Goal: Information Seeking & Learning: Learn about a topic

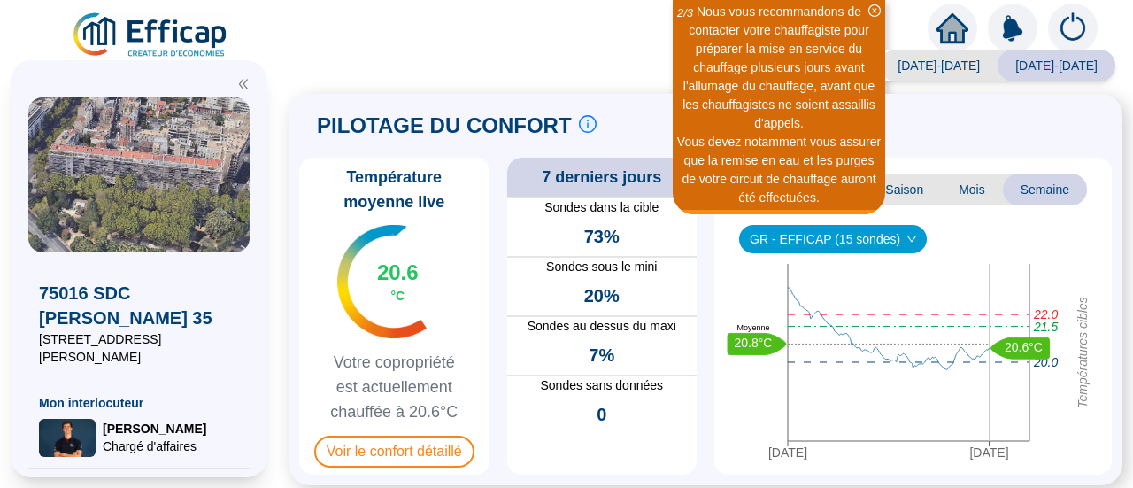
click at [877, 8] on icon "close-circle" at bounding box center [874, 10] width 12 height 12
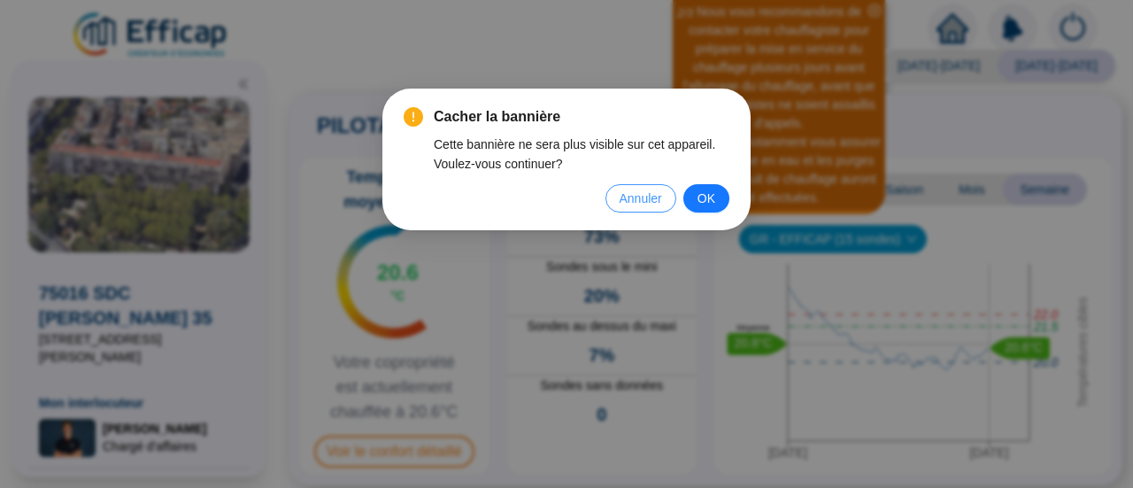
click at [650, 204] on span "Annuler" at bounding box center [640, 197] width 42 height 19
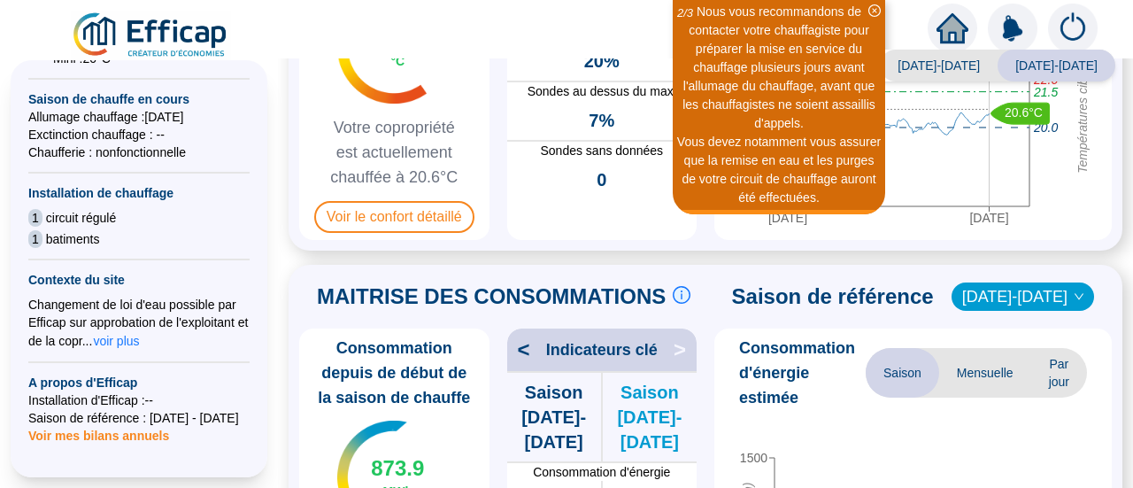
scroll to position [540, 0]
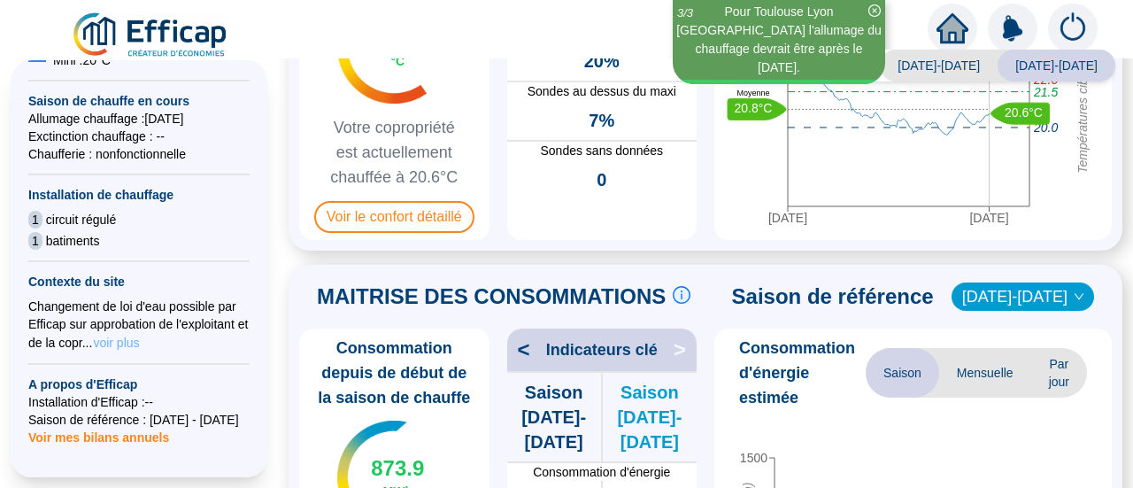
click at [131, 334] on span "voir plus" at bounding box center [116, 343] width 46 height 18
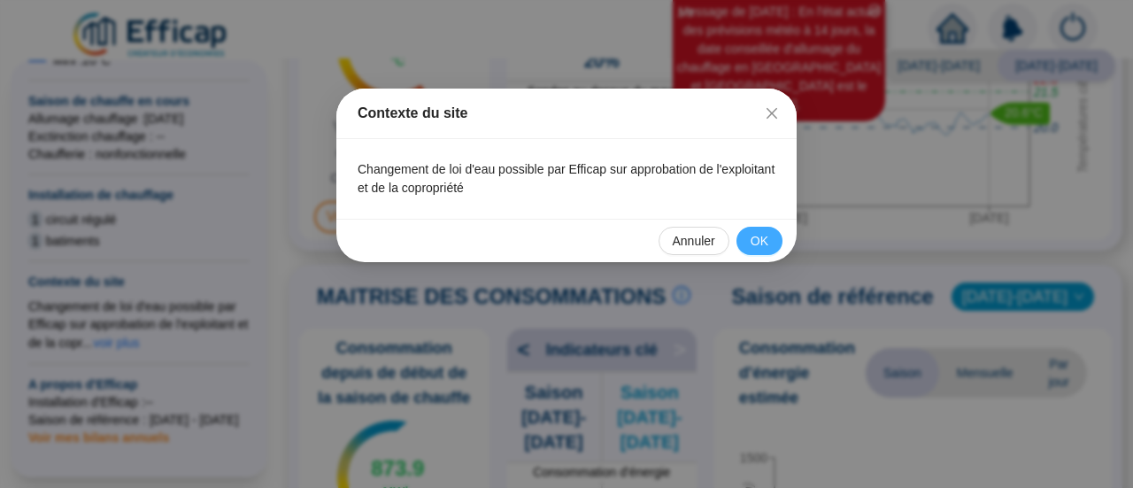
click at [766, 242] on span "OK" at bounding box center [759, 241] width 18 height 19
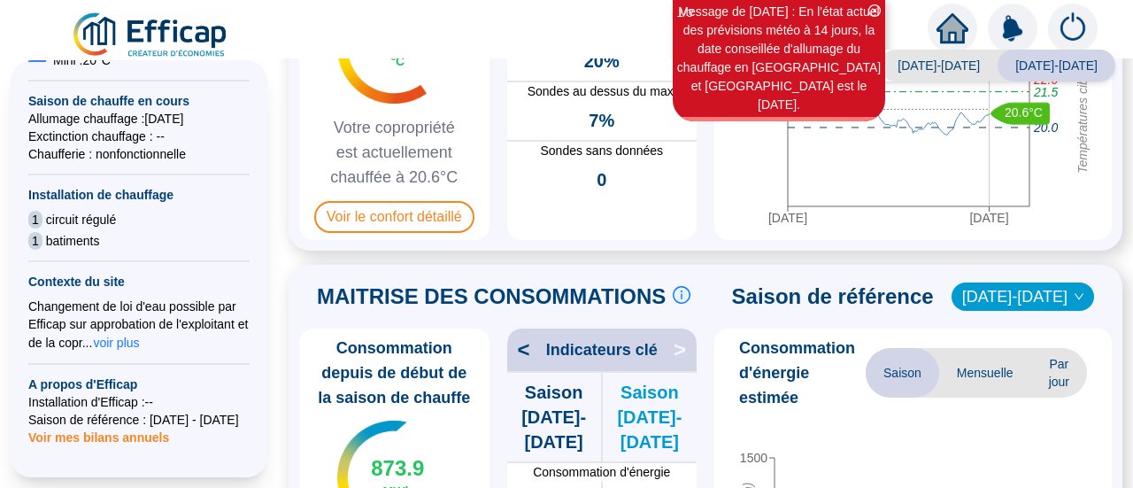
click at [126, 424] on span "Voir mes bilans annuels" at bounding box center [98, 431] width 141 height 25
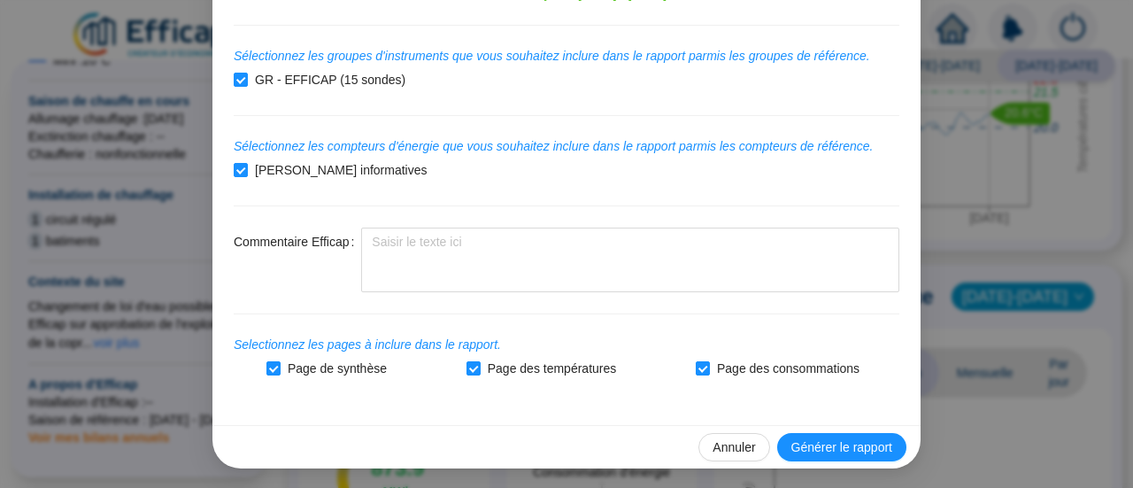
scroll to position [0, 0]
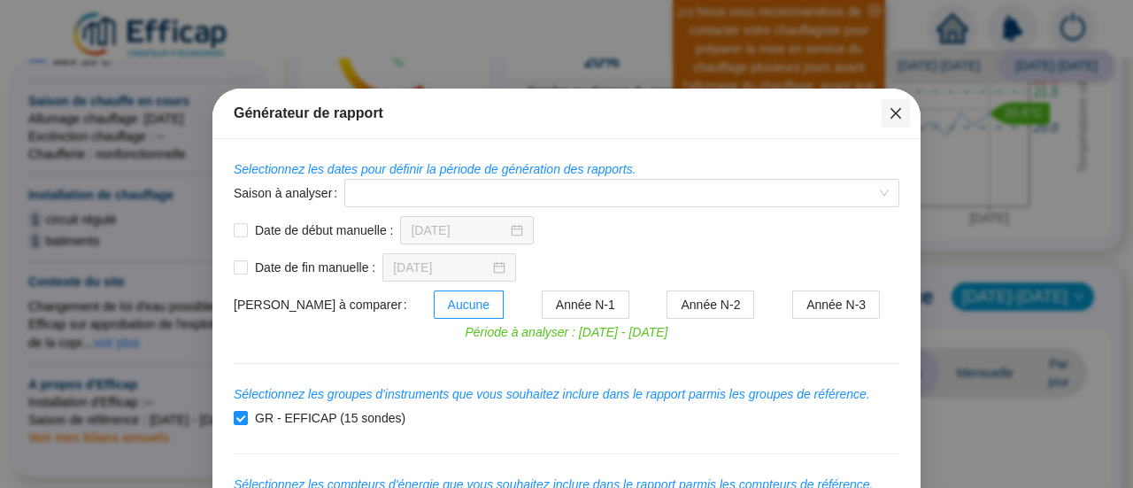
click at [894, 110] on icon "close" at bounding box center [895, 113] width 14 height 14
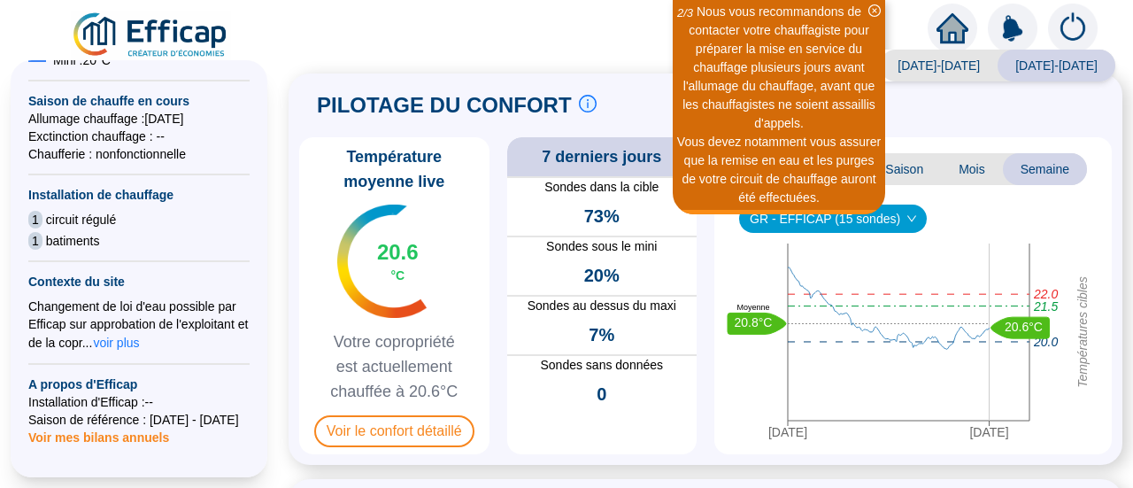
scroll to position [13, 0]
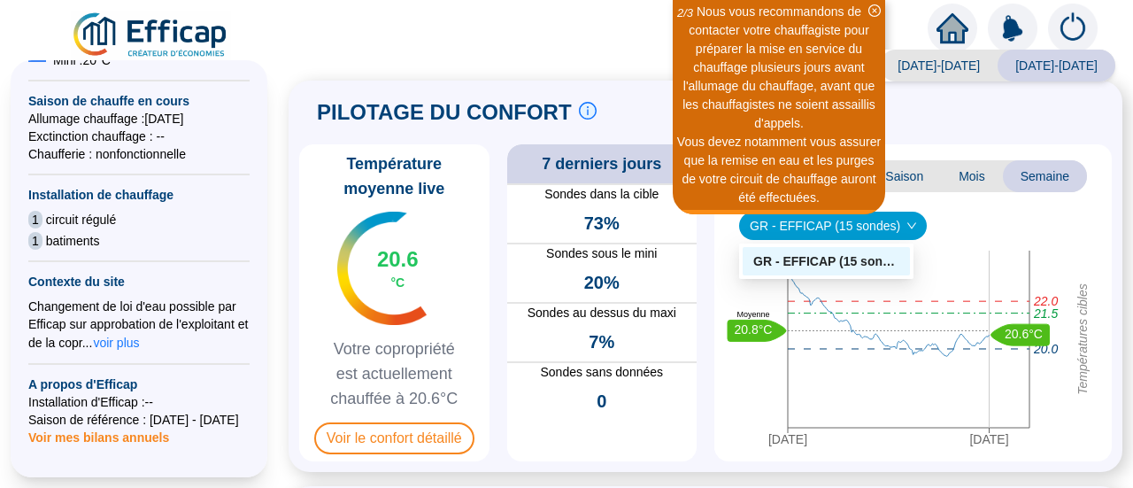
click at [853, 231] on span "GR - EFFICAP (15 sondes)" at bounding box center [832, 225] width 166 height 27
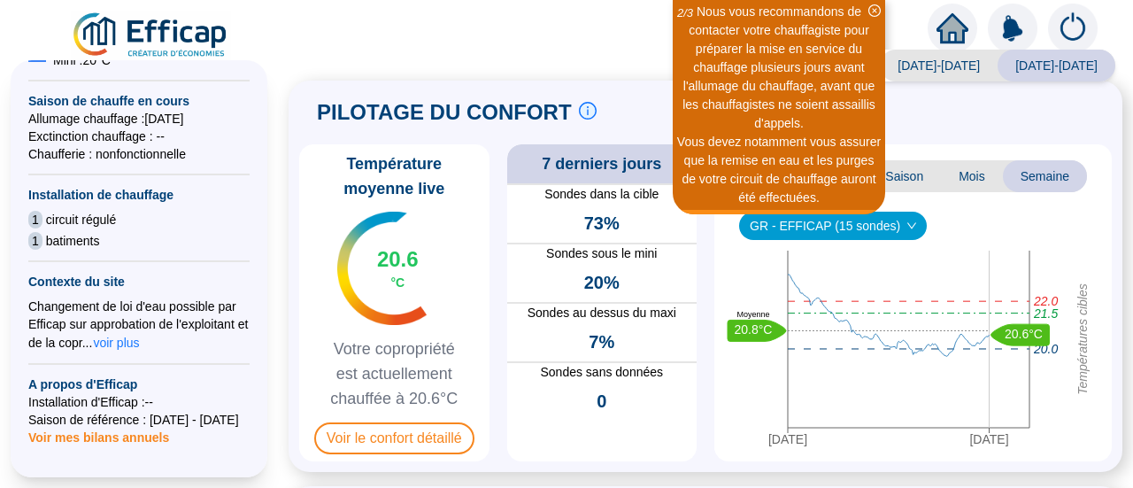
click at [858, 221] on span "GR - EFFICAP (15 sondes)" at bounding box center [832, 225] width 166 height 27
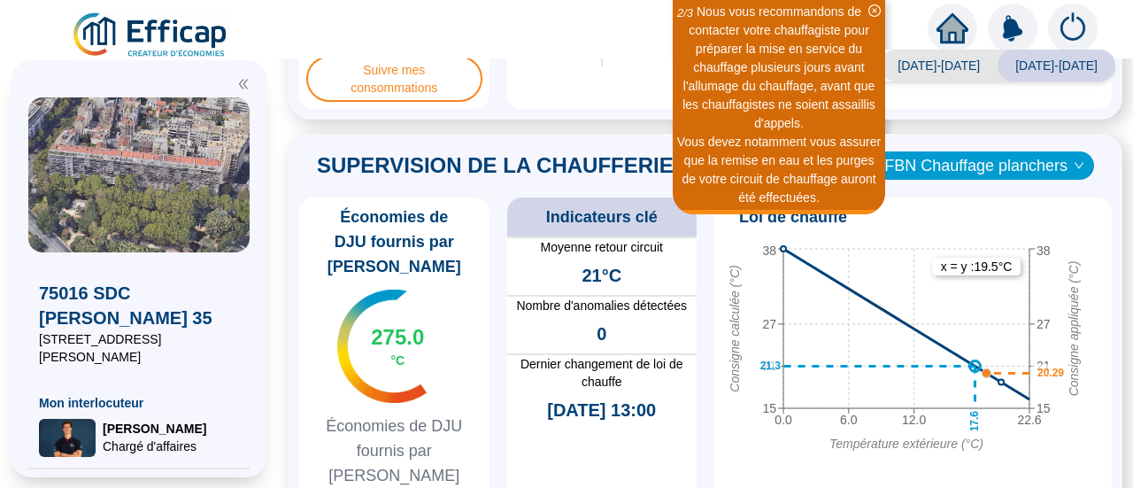
scroll to position [855, 0]
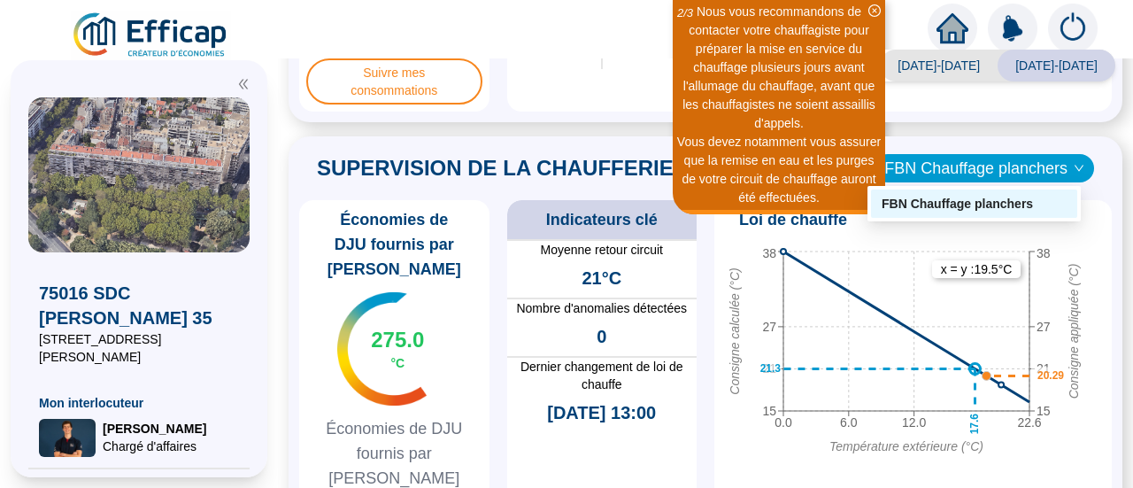
click at [984, 164] on span "FBN Chauffage planchers" at bounding box center [983, 168] width 199 height 27
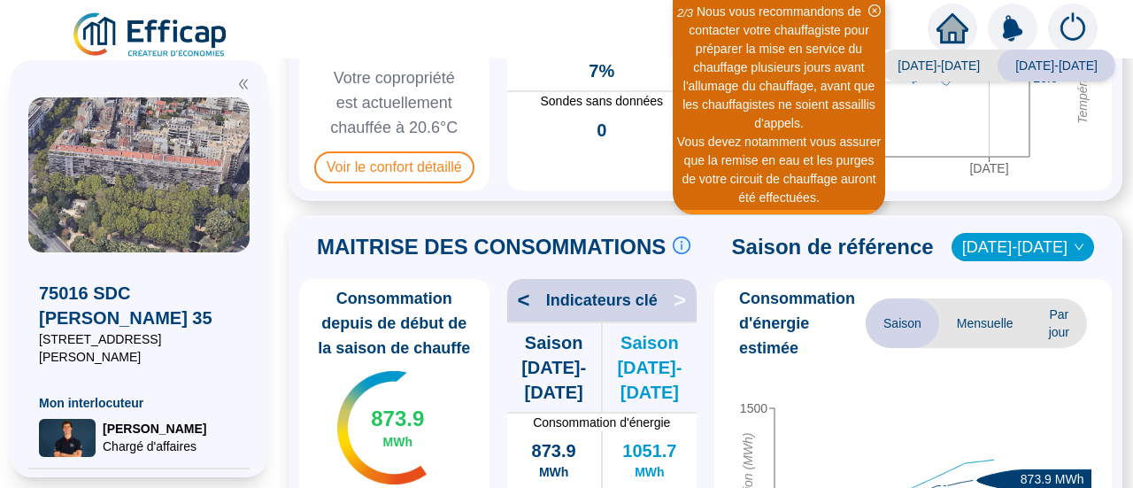
scroll to position [283, 0]
click at [786, 314] on span "Consommation d'énergie estimée" at bounding box center [802, 324] width 127 height 74
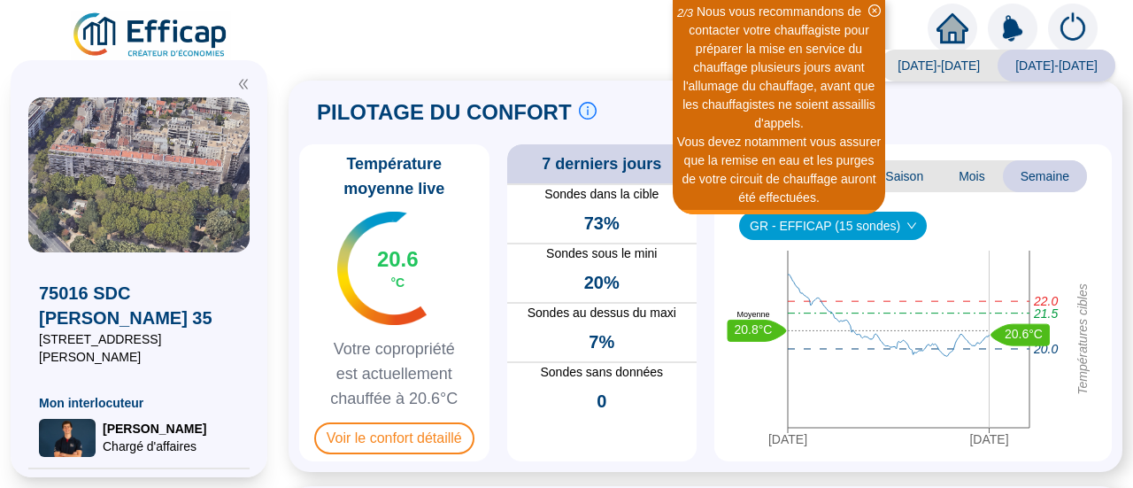
scroll to position [0, 0]
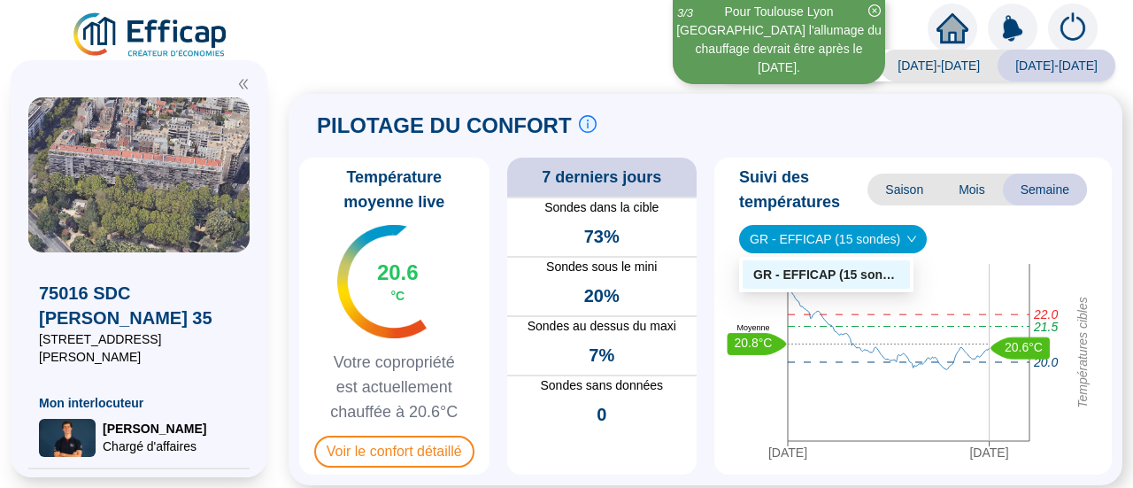
click at [803, 234] on span "GR - EFFICAP (15 sondes)" at bounding box center [832, 239] width 166 height 27
click at [799, 272] on div "GR - EFFICAP (15 sondes)" at bounding box center [826, 274] width 146 height 19
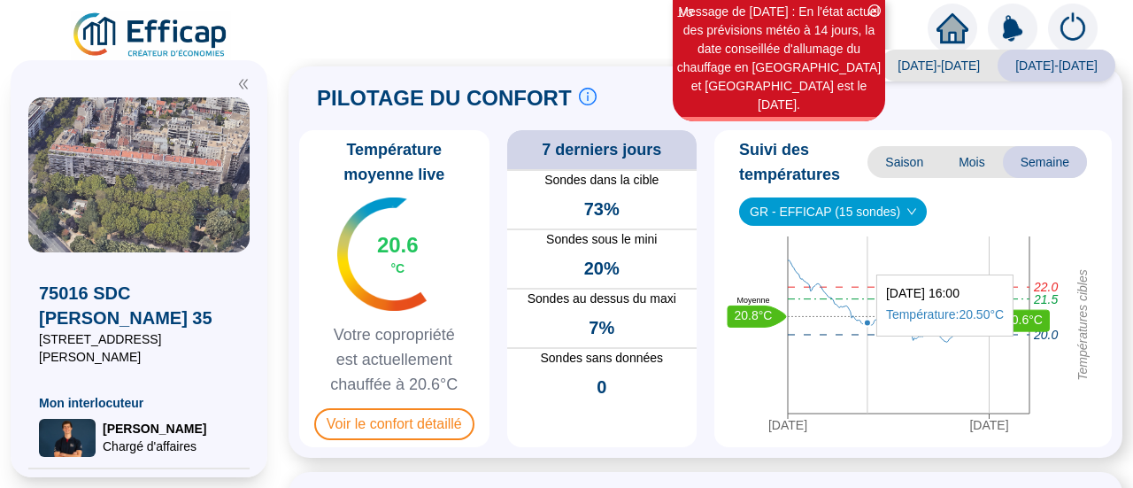
scroll to position [42, 0]
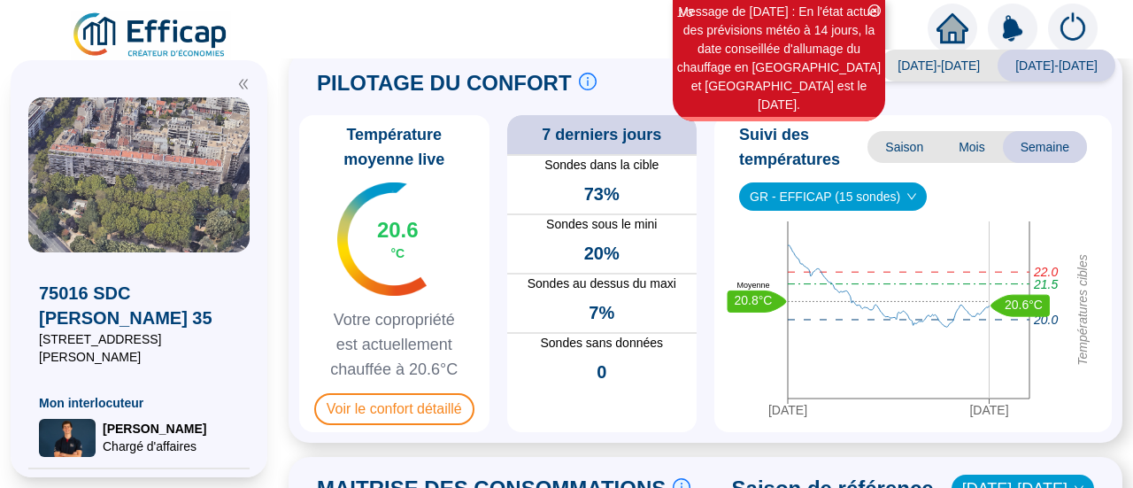
click at [588, 183] on span "73%" at bounding box center [601, 193] width 35 height 25
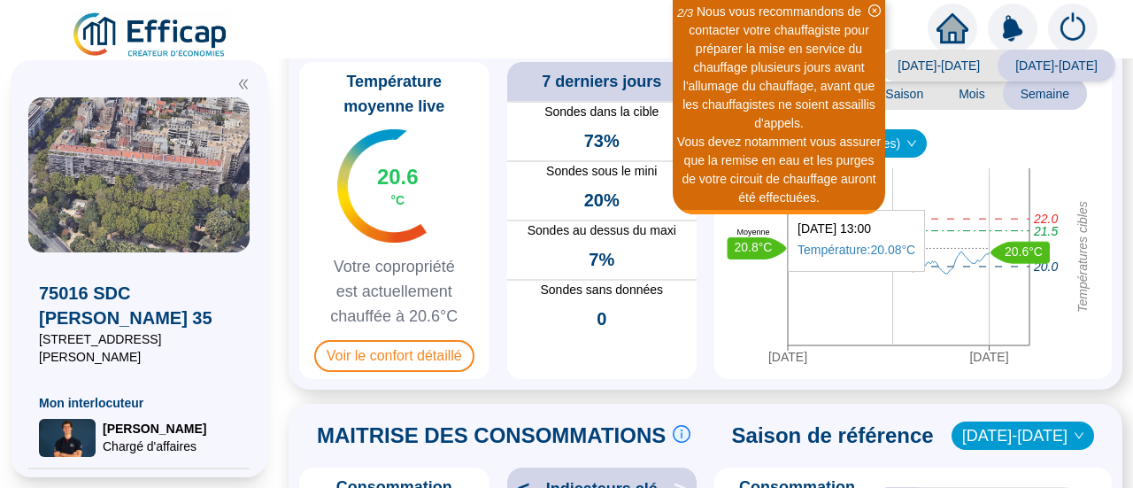
scroll to position [15, 0]
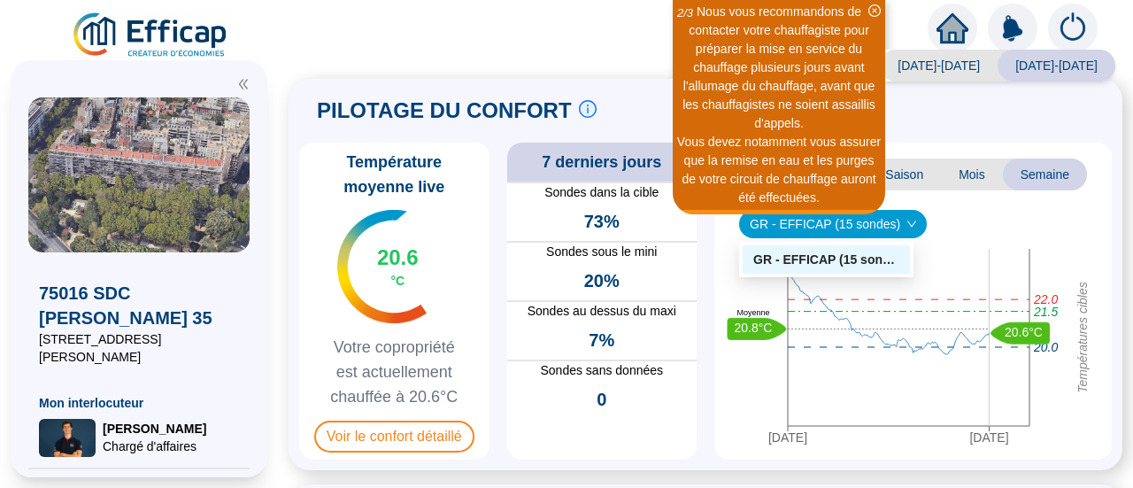
click at [861, 230] on span "GR - EFFICAP (15 sondes)" at bounding box center [832, 224] width 166 height 27
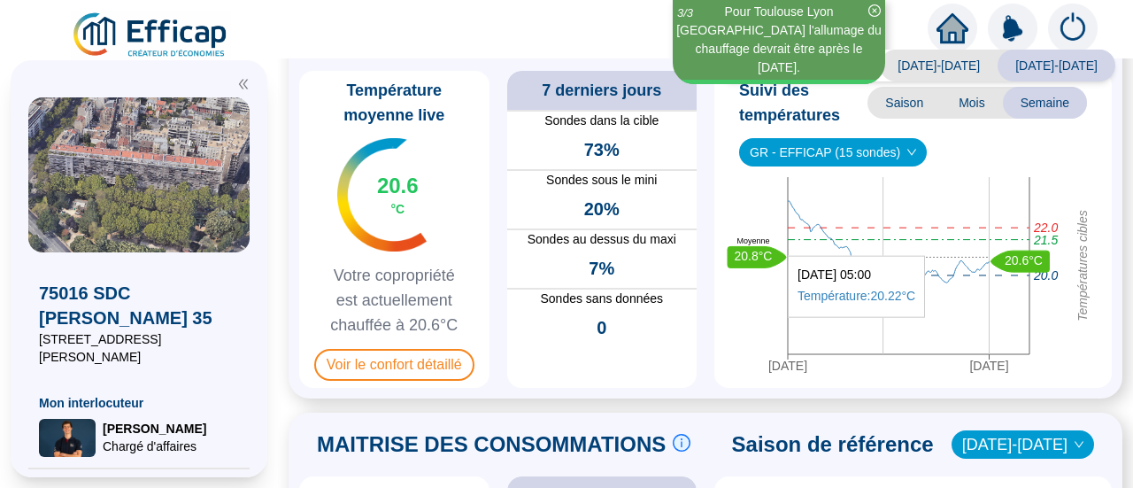
scroll to position [0, 0]
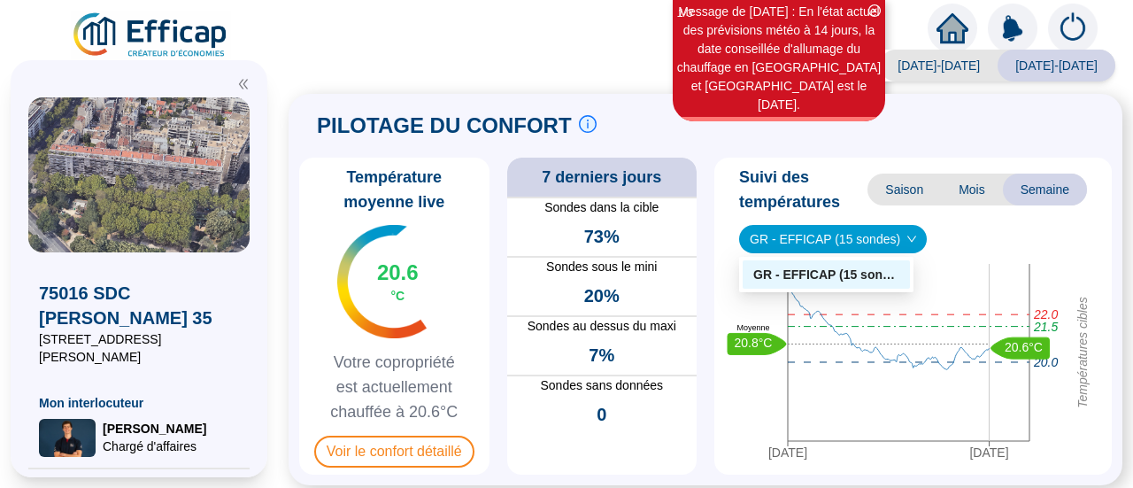
click at [772, 243] on span "GR - EFFICAP (15 sondes)" at bounding box center [832, 239] width 166 height 27
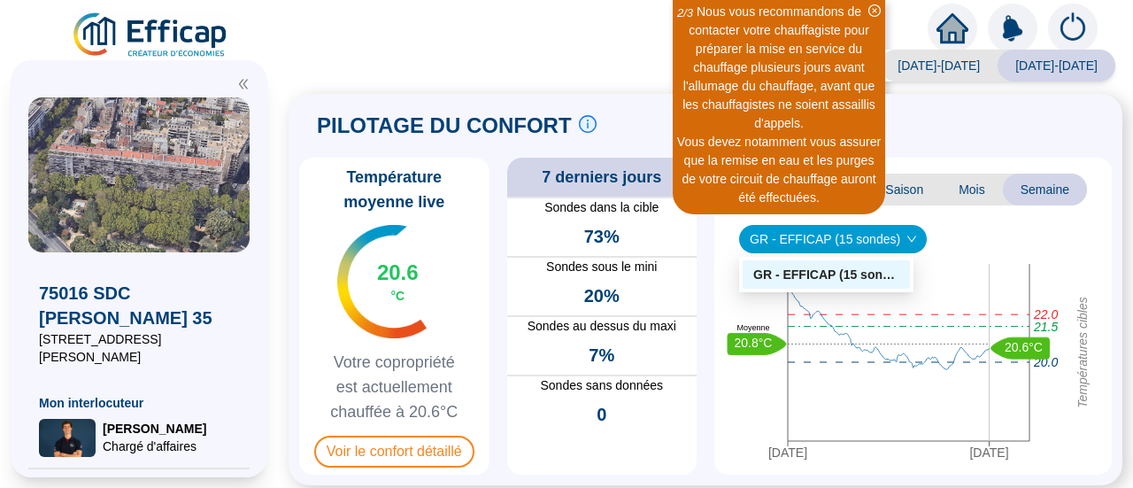
click at [822, 278] on div "GR - EFFICAP (15 sondes)" at bounding box center [826, 274] width 146 height 19
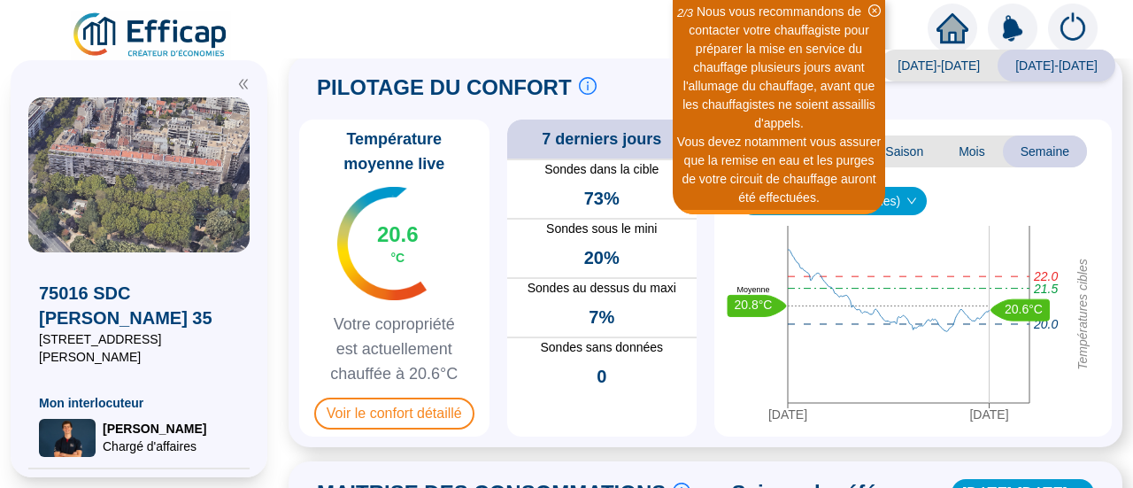
scroll to position [37, 0]
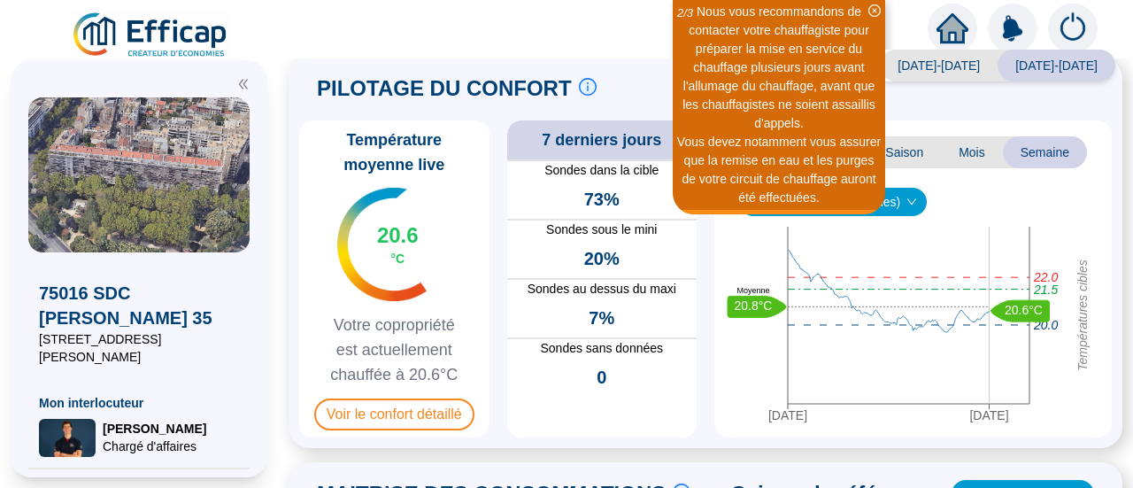
click at [959, 152] on span "Mois" at bounding box center [972, 152] width 62 height 32
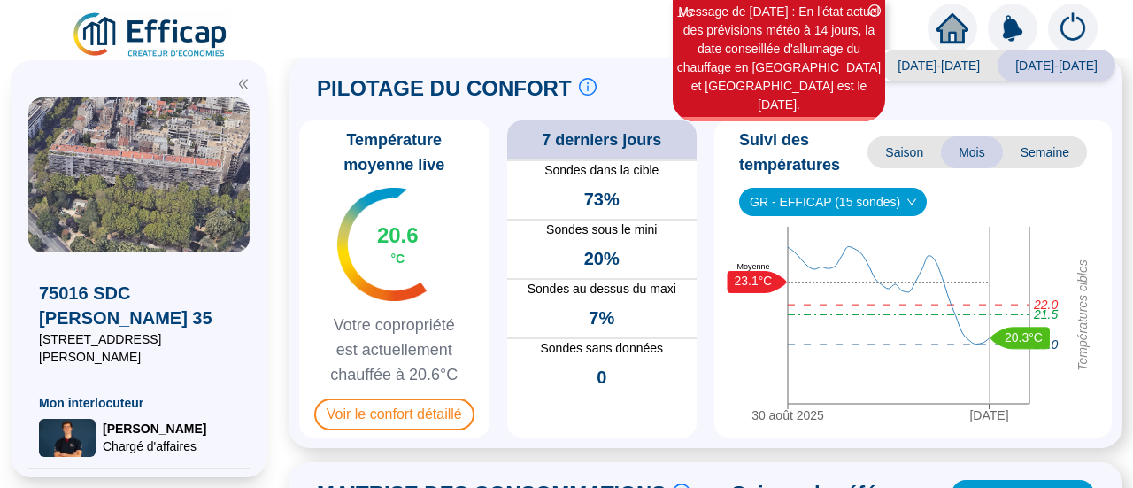
click at [895, 157] on span "Saison" at bounding box center [903, 152] width 73 height 32
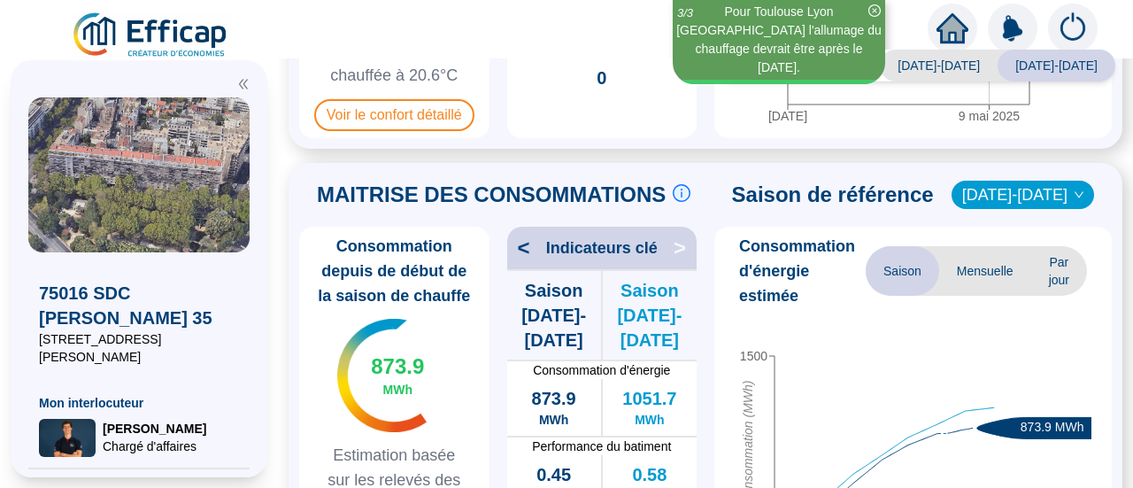
scroll to position [0, 0]
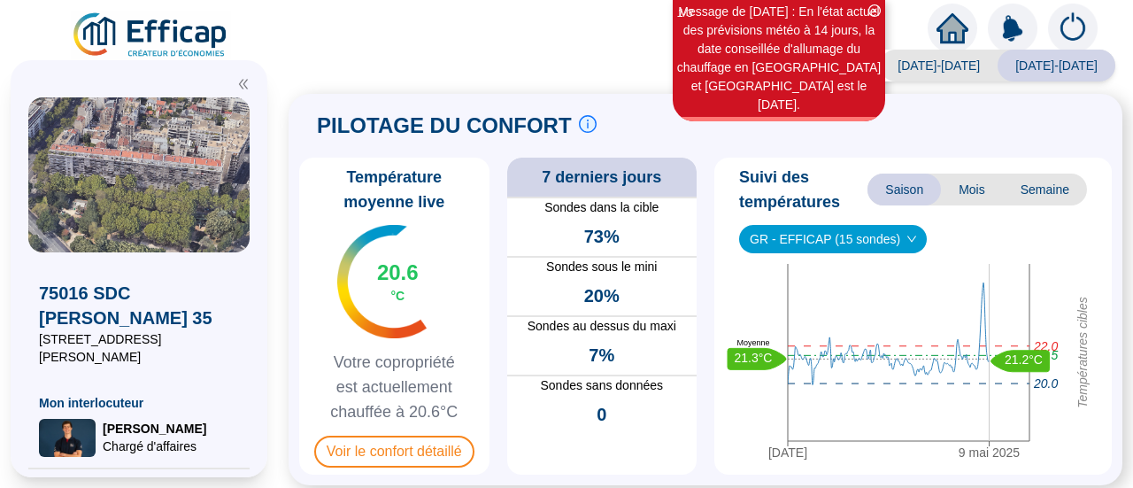
click at [596, 285] on span "20%" at bounding box center [601, 295] width 35 height 25
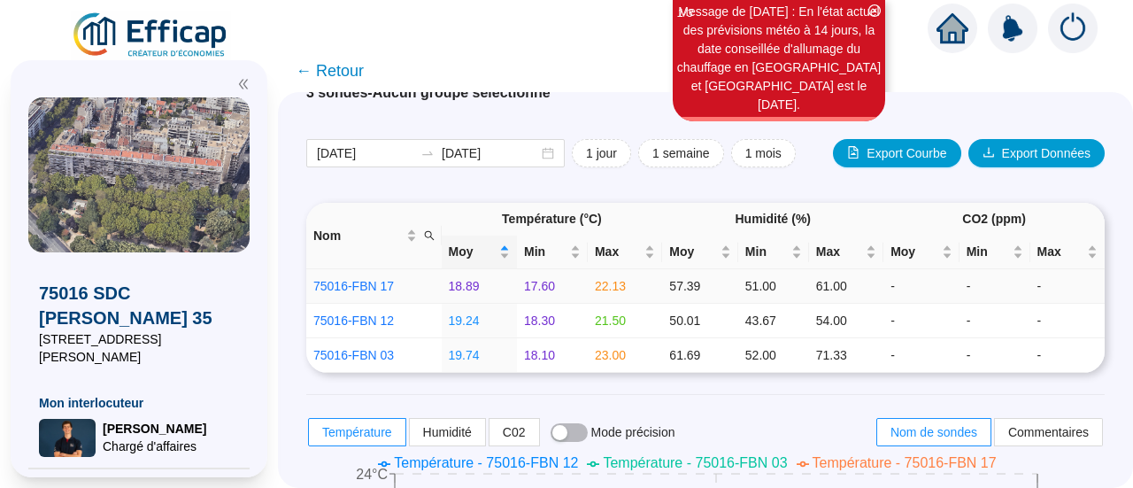
scroll to position [84, 0]
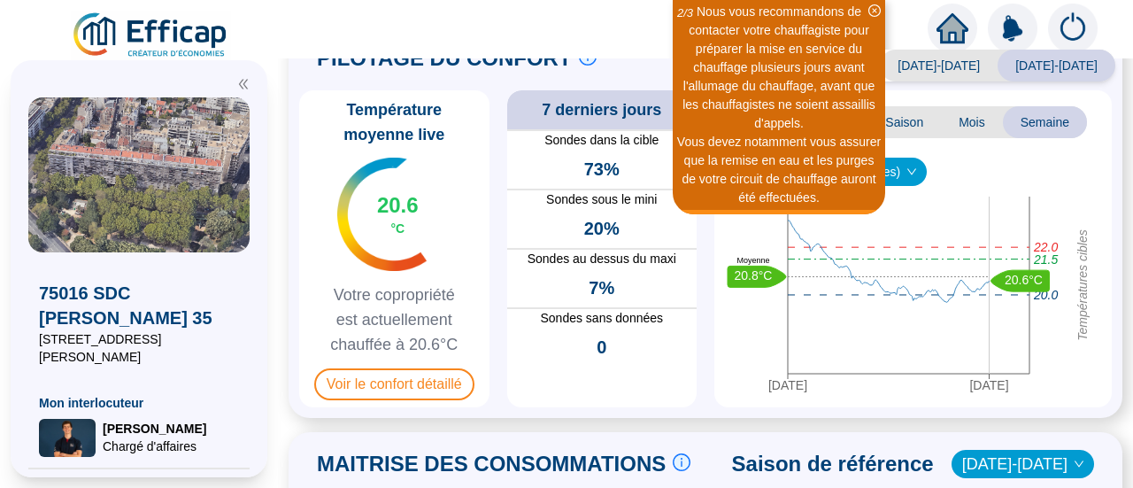
scroll to position [94, 0]
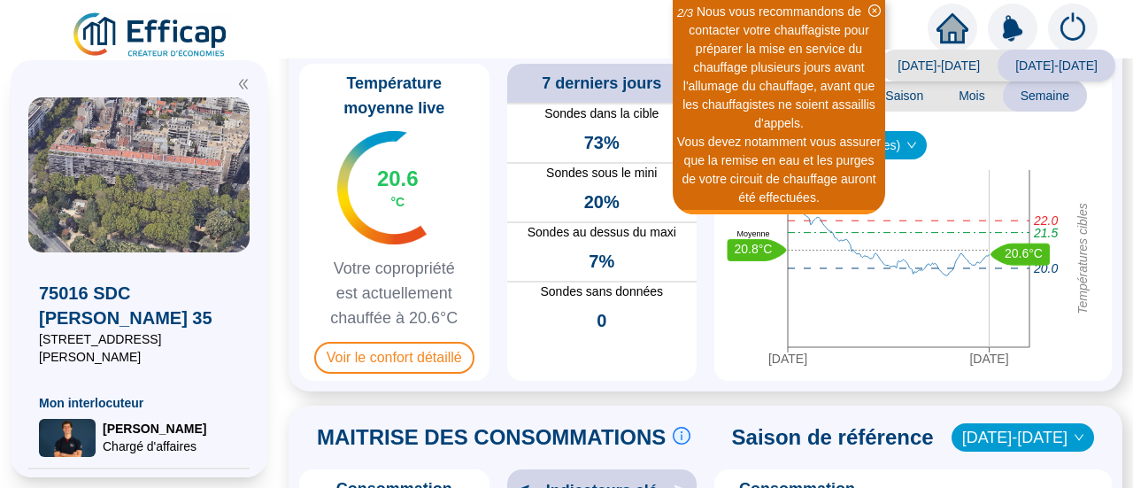
click at [606, 253] on span "7%" at bounding box center [601, 261] width 26 height 25
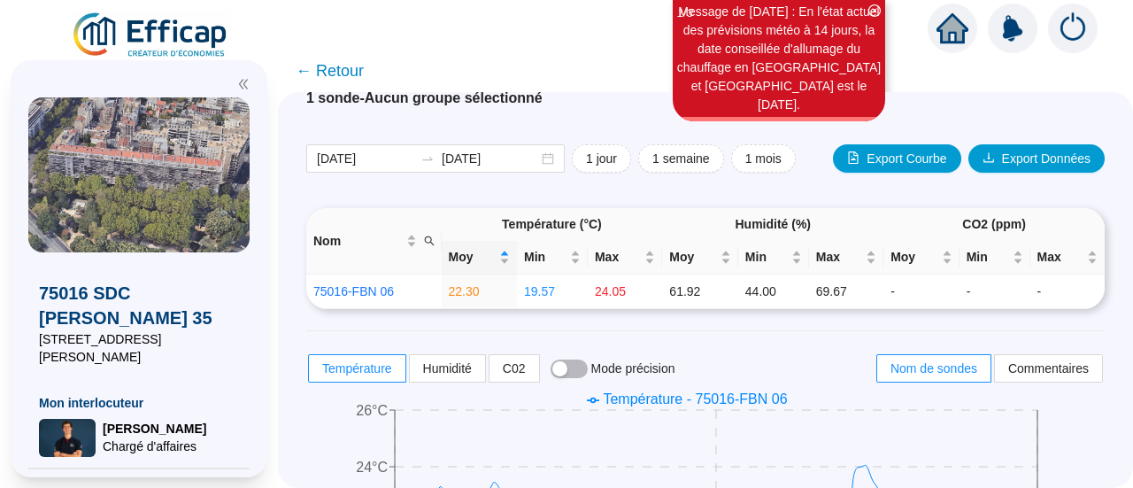
scroll to position [101, 0]
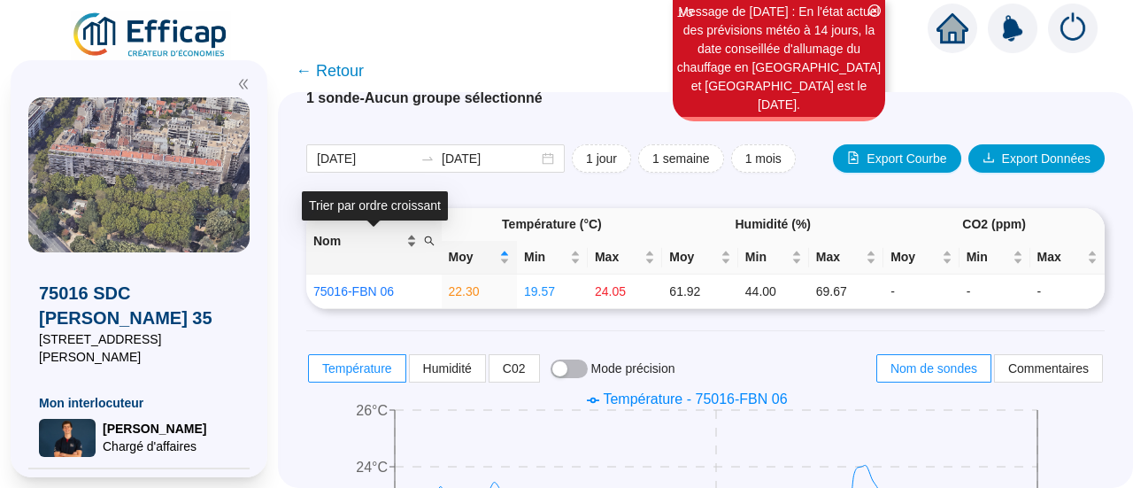
click at [417, 242] on div "Nom" at bounding box center [365, 241] width 104 height 19
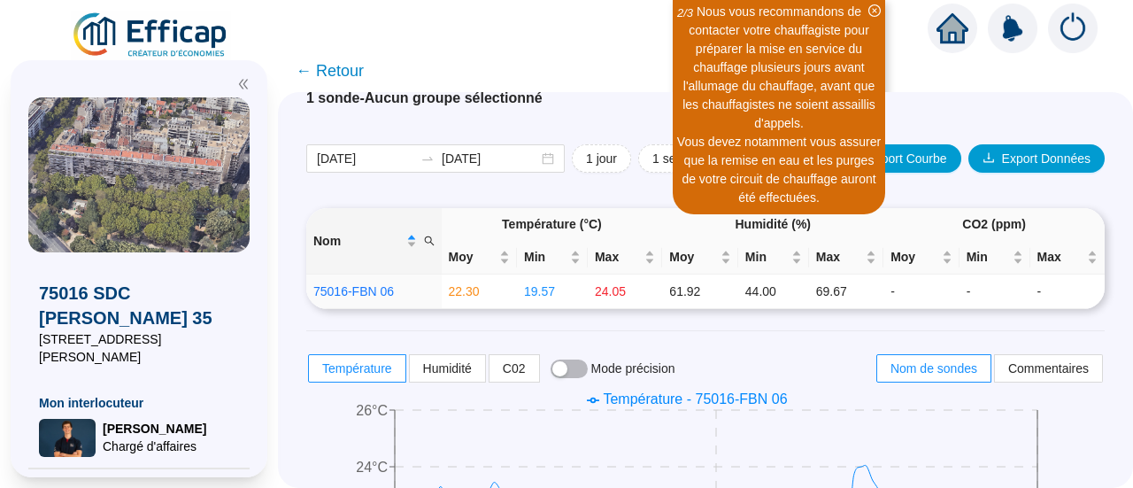
scroll to position [0, 0]
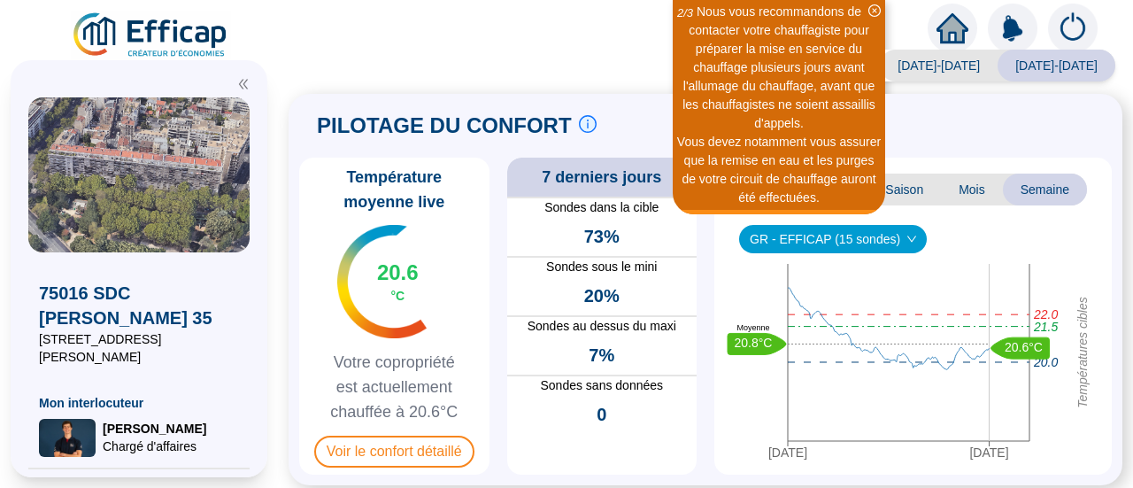
click at [589, 234] on span "73%" at bounding box center [601, 236] width 35 height 25
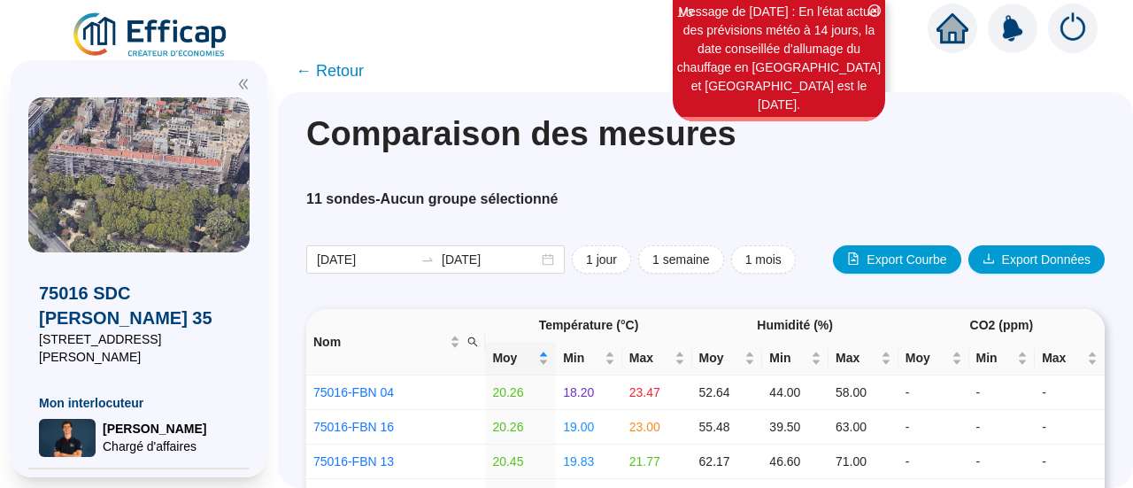
click at [318, 72] on span "← Retour" at bounding box center [330, 70] width 68 height 25
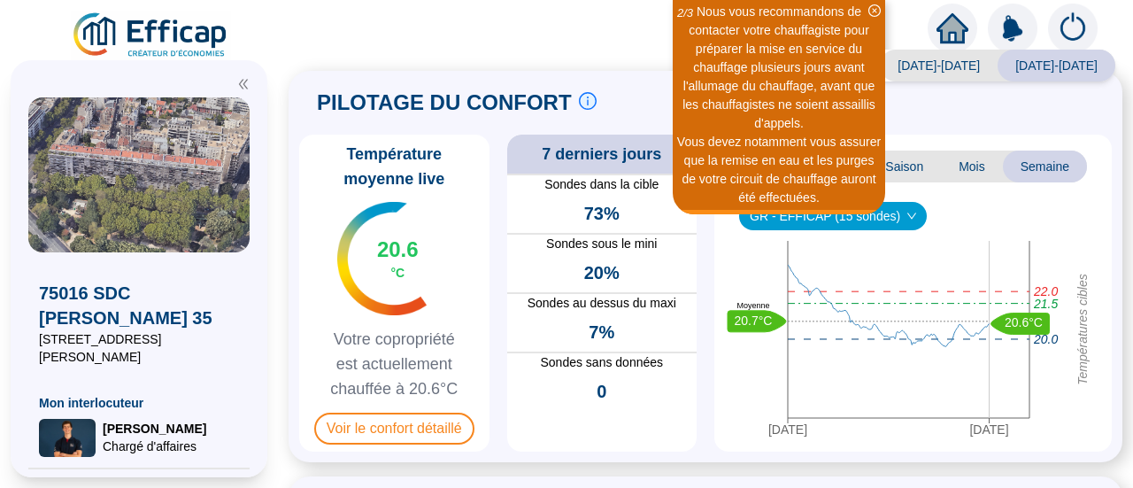
scroll to position [23, 0]
click at [395, 429] on span "Voir le confort détaillé" at bounding box center [394, 428] width 160 height 32
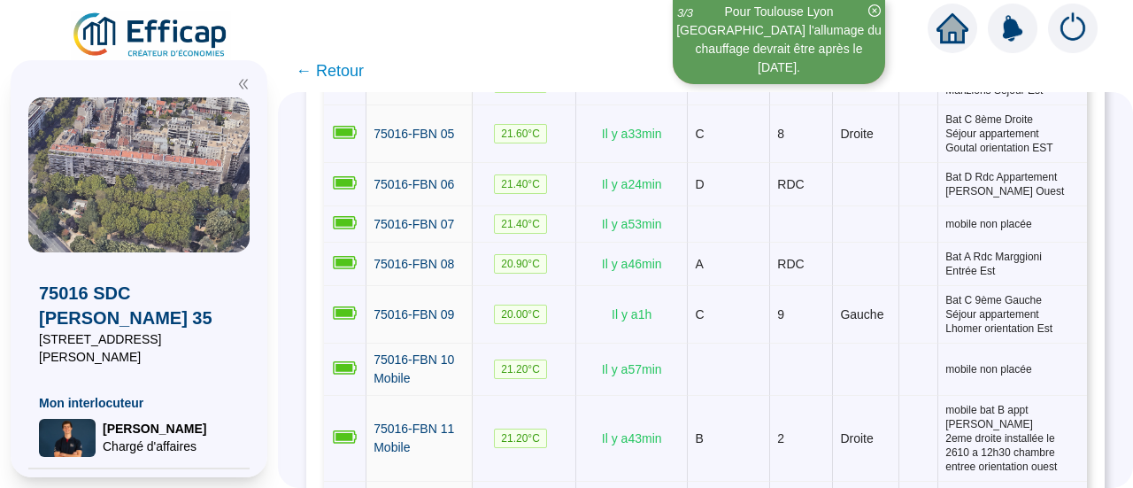
scroll to position [524, 0]
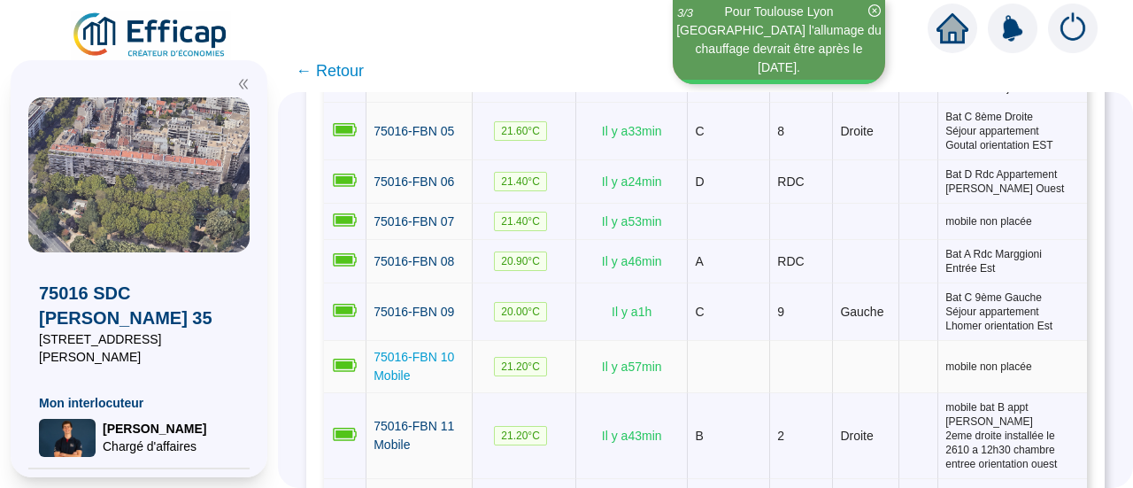
click at [415, 357] on span "75016-FBN 10 Mobile" at bounding box center [413, 366] width 81 height 33
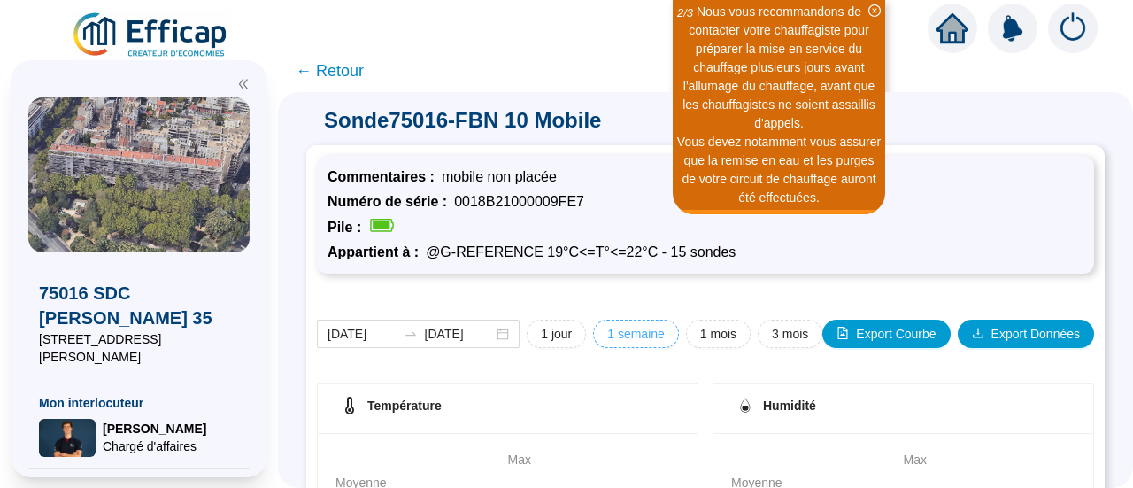
click at [632, 329] on span "1 semaine" at bounding box center [636, 334] width 58 height 19
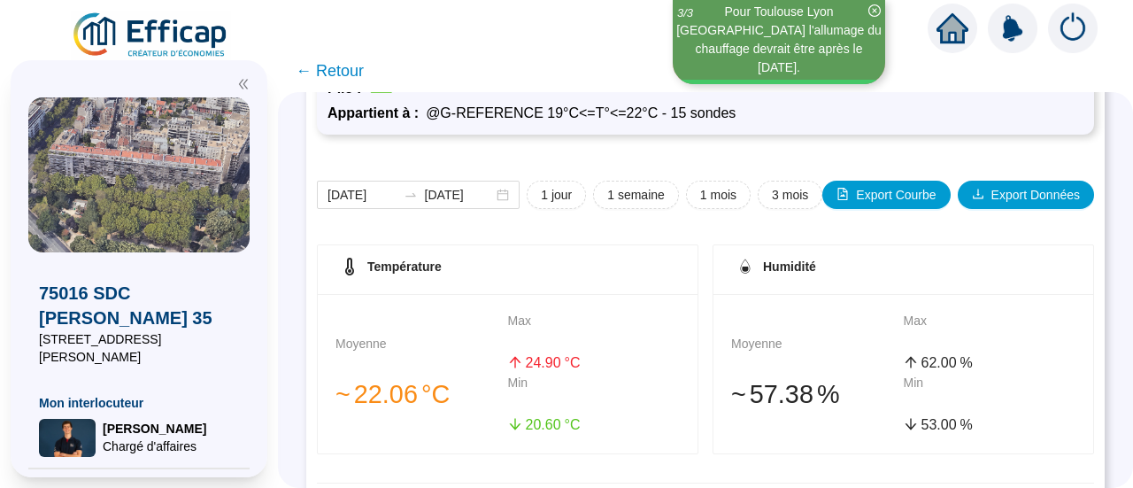
scroll to position [138, 0]
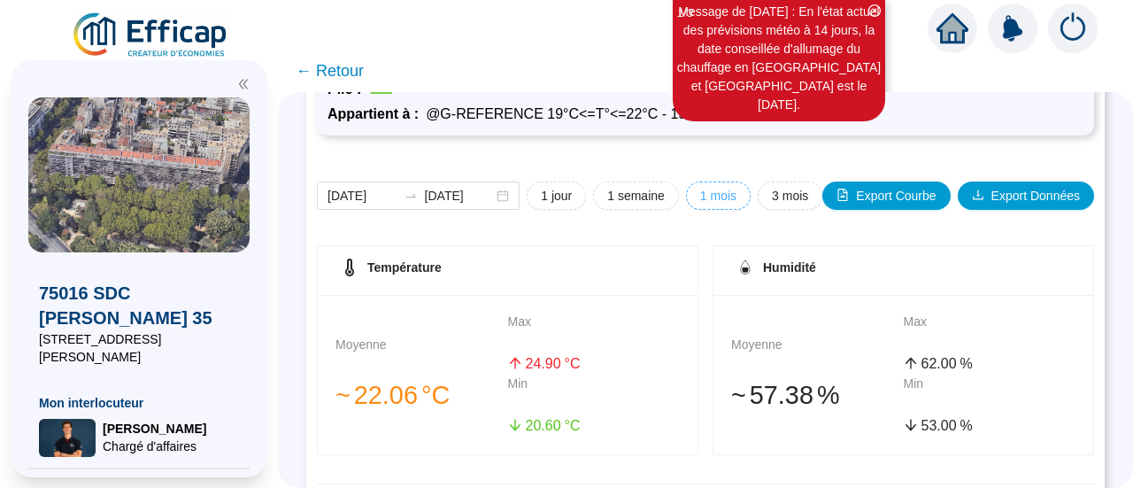
click at [703, 199] on span "1 mois" at bounding box center [718, 196] width 36 height 19
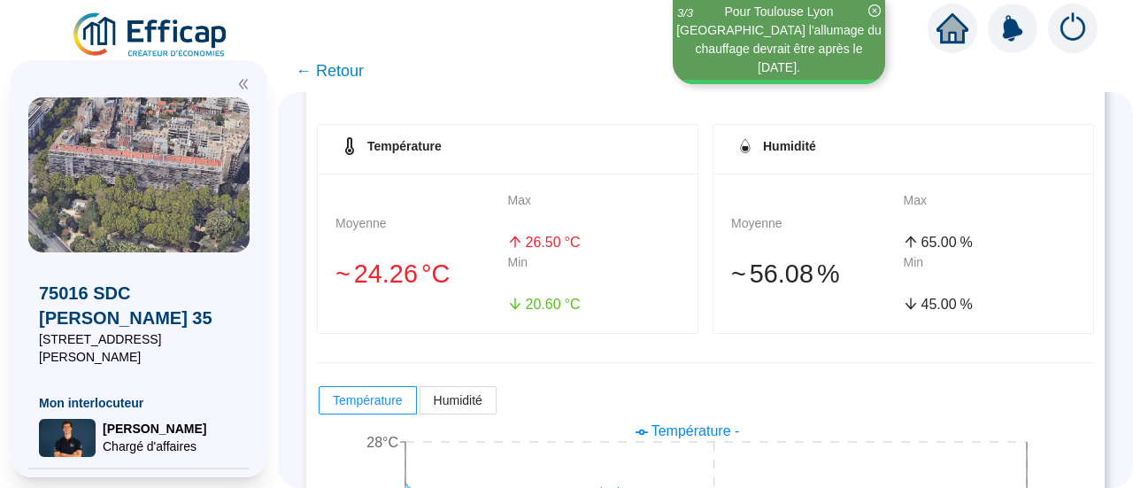
scroll to position [0, 0]
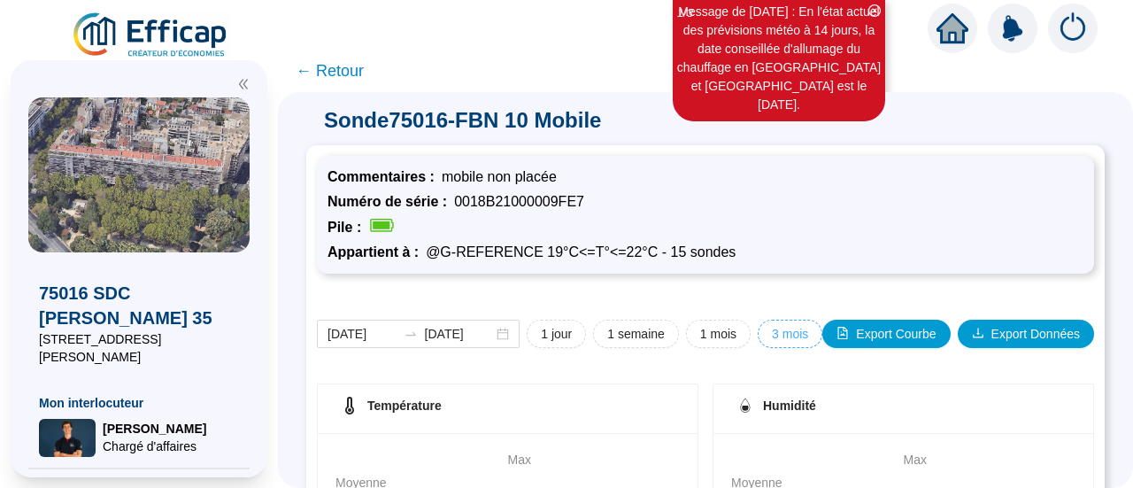
click at [788, 337] on span "3 mois" at bounding box center [790, 334] width 36 height 19
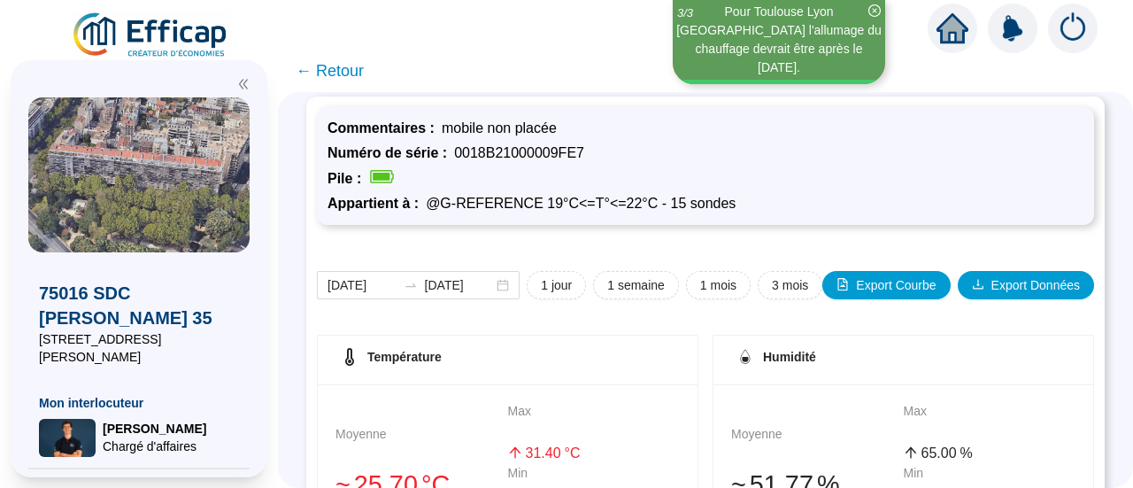
scroll to position [35, 0]
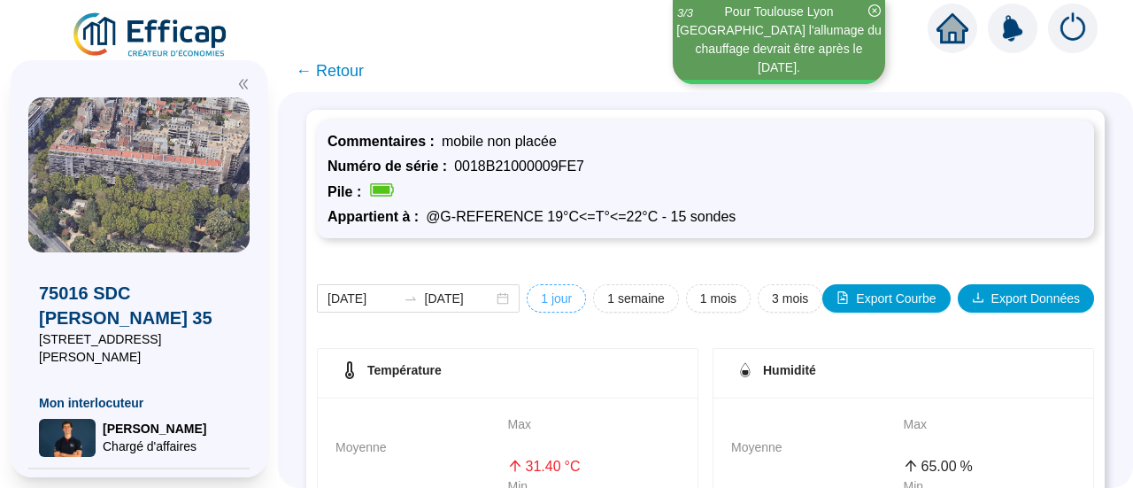
click at [563, 301] on span "1 jour" at bounding box center [556, 298] width 31 height 19
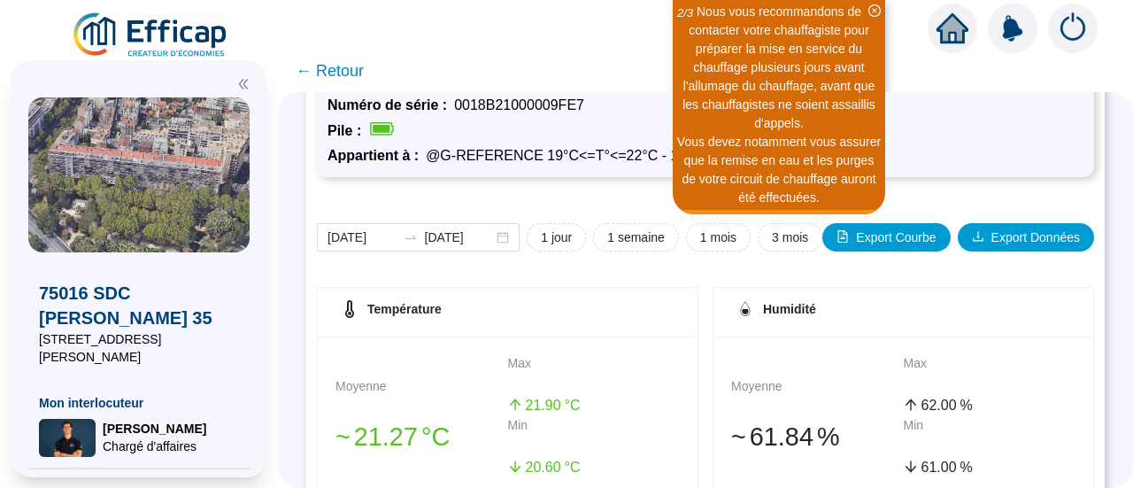
scroll to position [97, 0]
click at [638, 234] on span "1 semaine" at bounding box center [636, 236] width 58 height 19
type input "[DATE]"
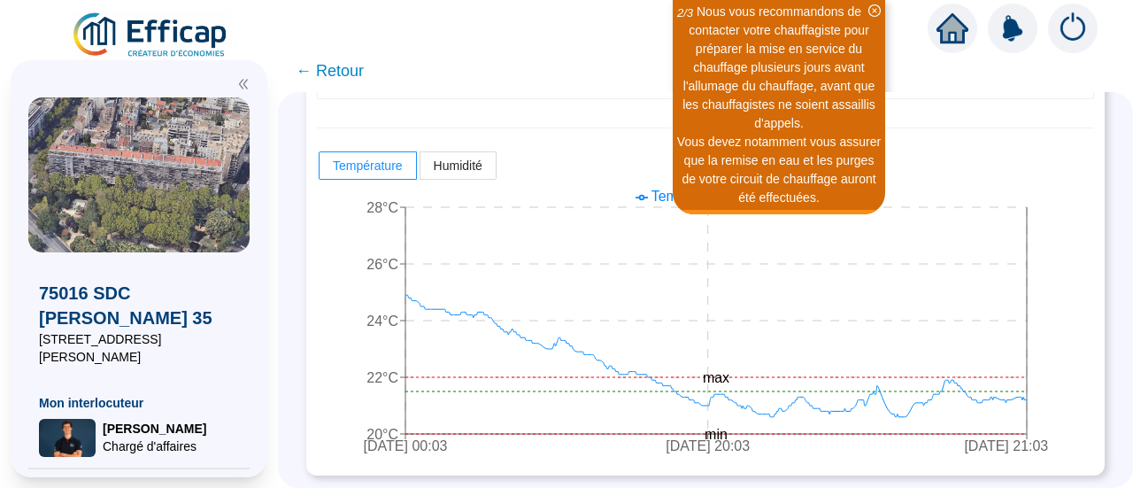
scroll to position [0, 0]
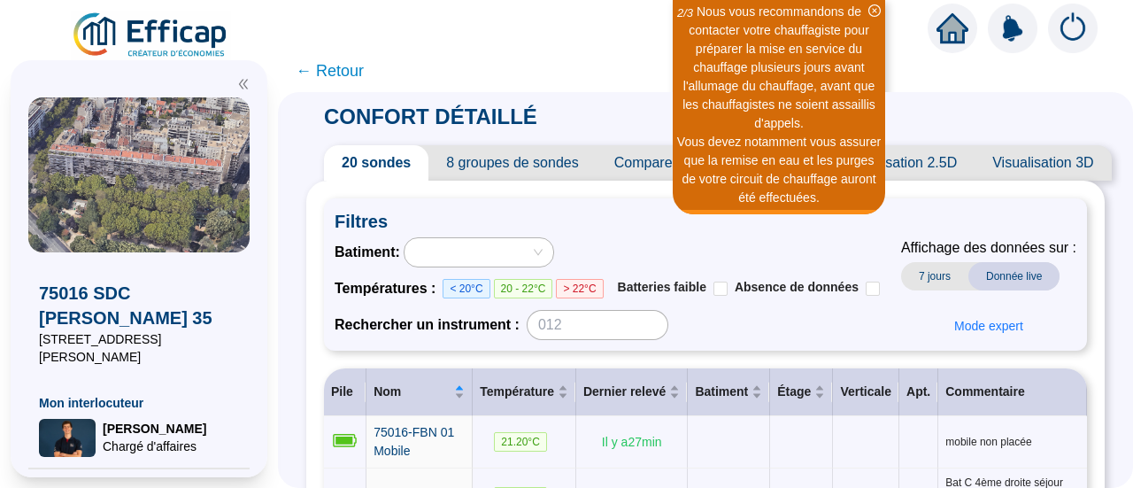
click at [506, 155] on span "8 groupes de sondes" at bounding box center [511, 162] width 167 height 35
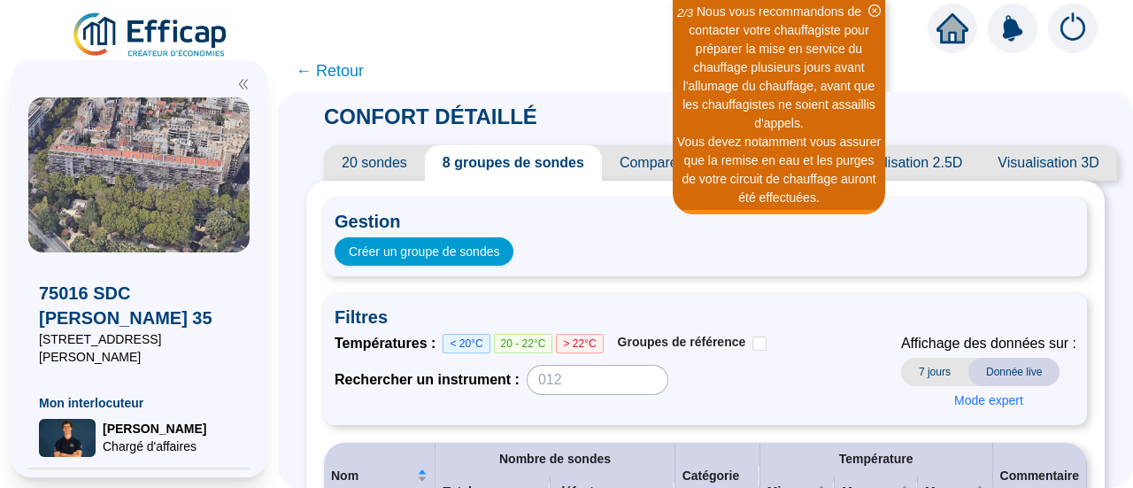
click at [734, 162] on span "Comparer des sondes/groupes" at bounding box center [717, 162] width 230 height 35
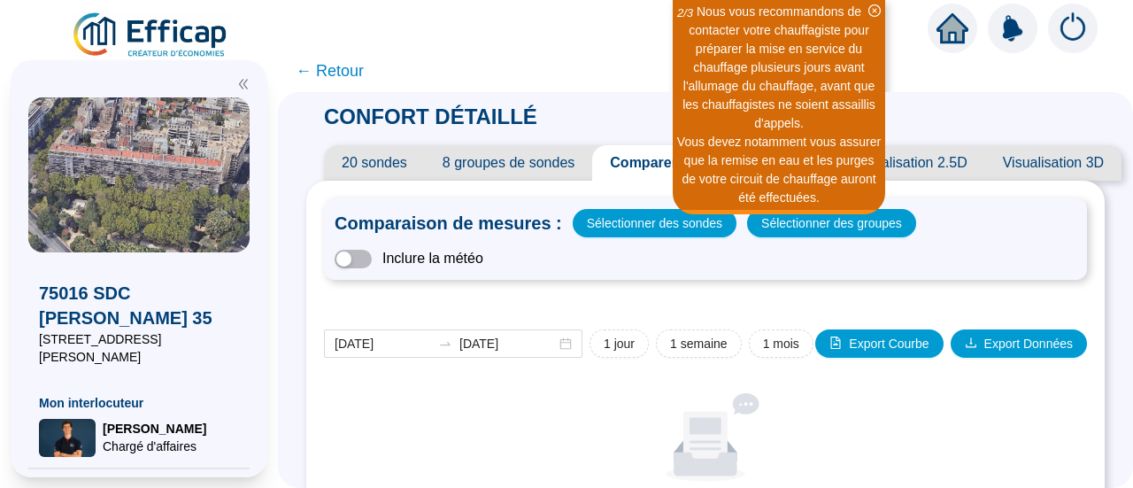
click at [916, 158] on span "Visualisation 2.5D" at bounding box center [910, 162] width 149 height 35
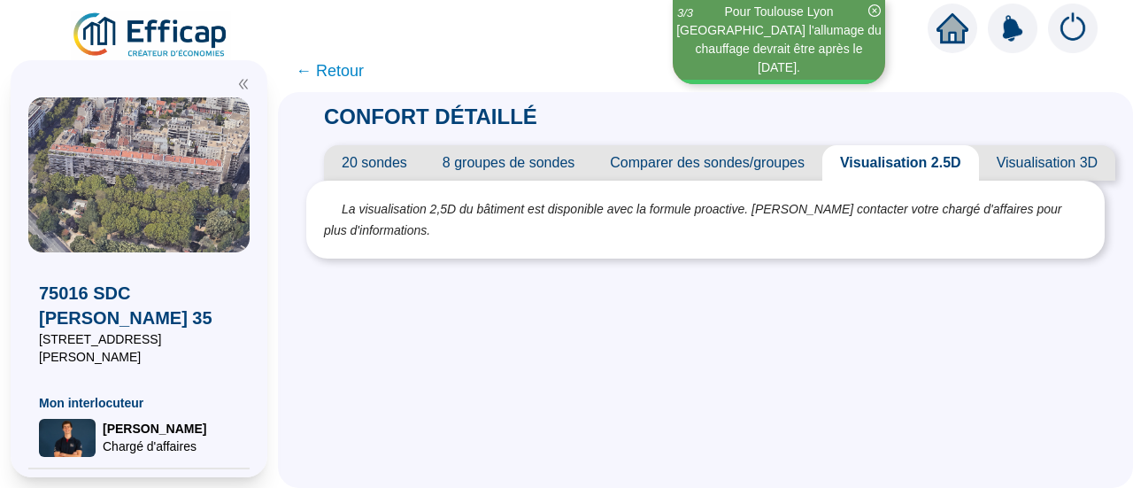
click at [408, 171] on span "20 sondes" at bounding box center [374, 162] width 101 height 35
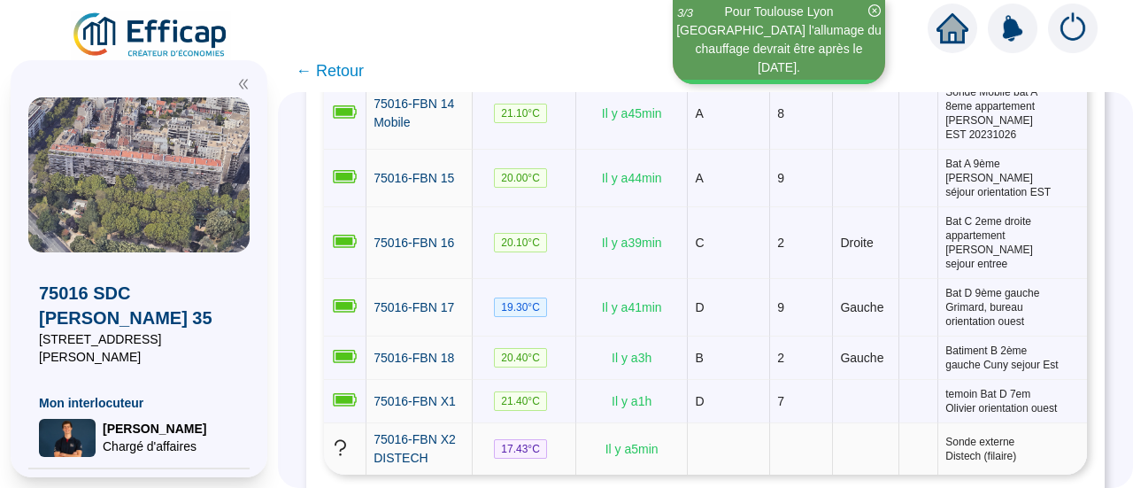
scroll to position [1058, 0]
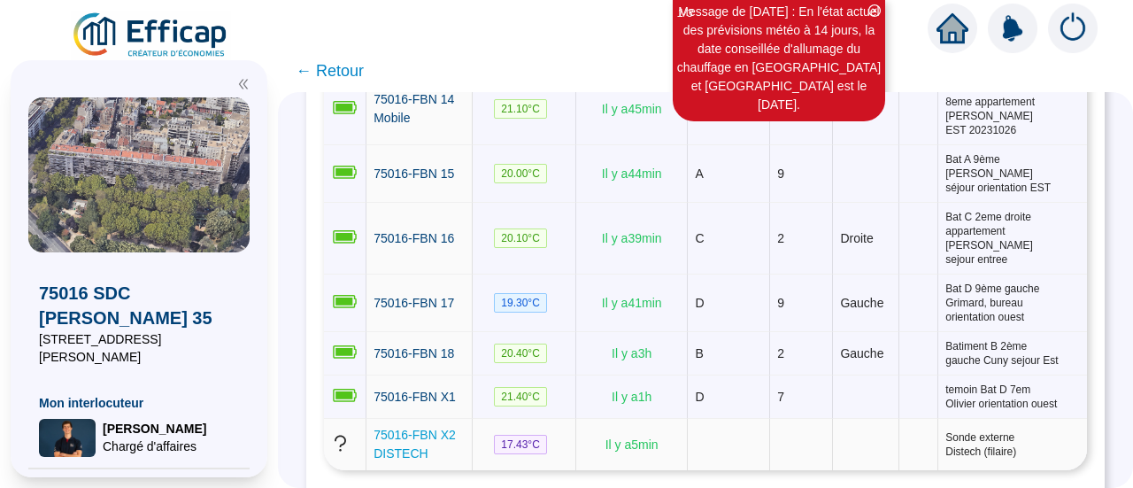
click at [418, 427] on span "75016-FBN X2 DISTECH" at bounding box center [414, 443] width 82 height 33
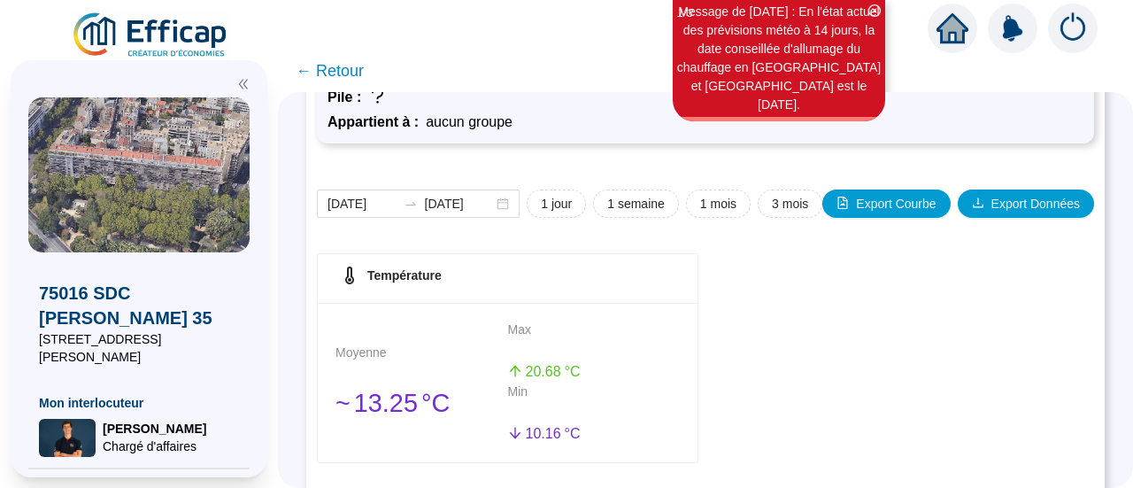
scroll to position [129, 0]
click at [614, 213] on button "1 semaine" at bounding box center [636, 204] width 86 height 28
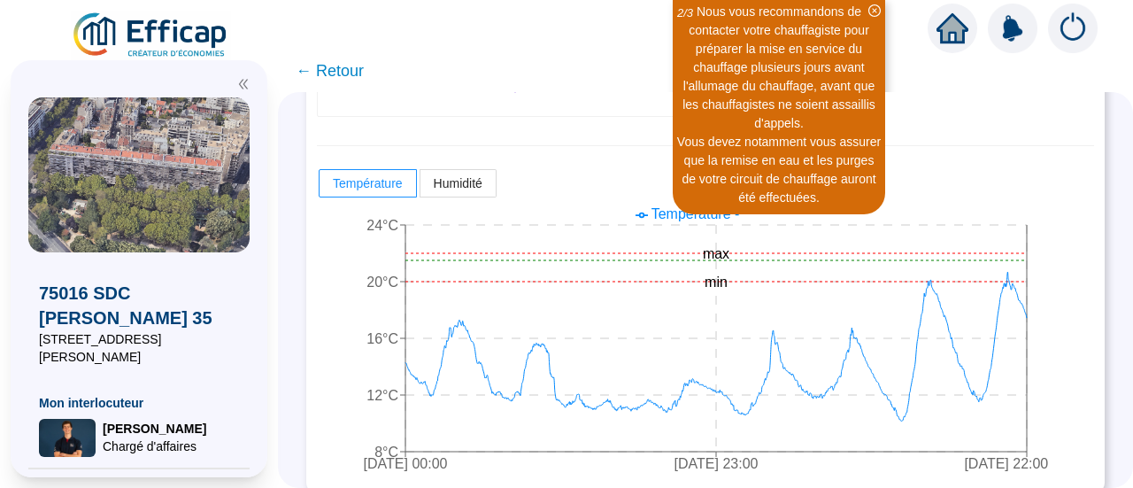
scroll to position [494, 0]
